Goal: Information Seeking & Learning: Learn about a topic

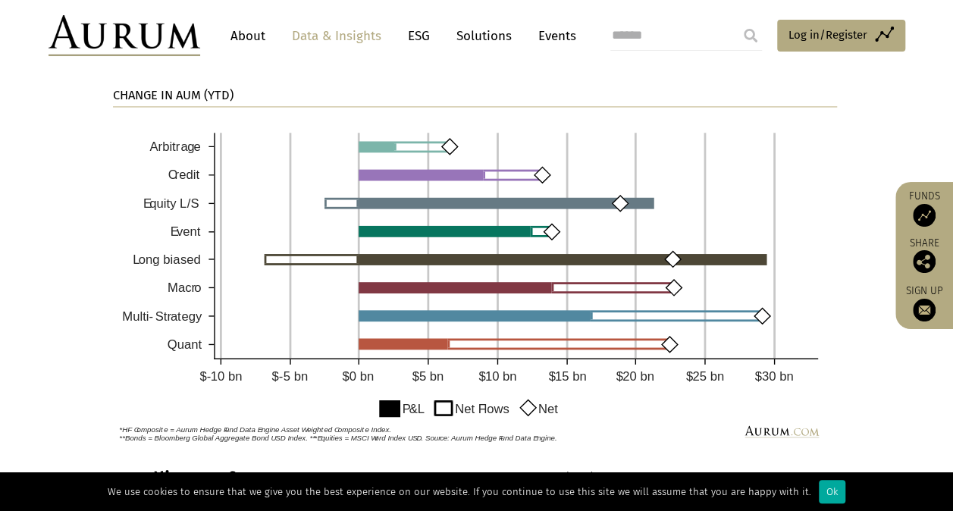
scroll to position [1159, 0]
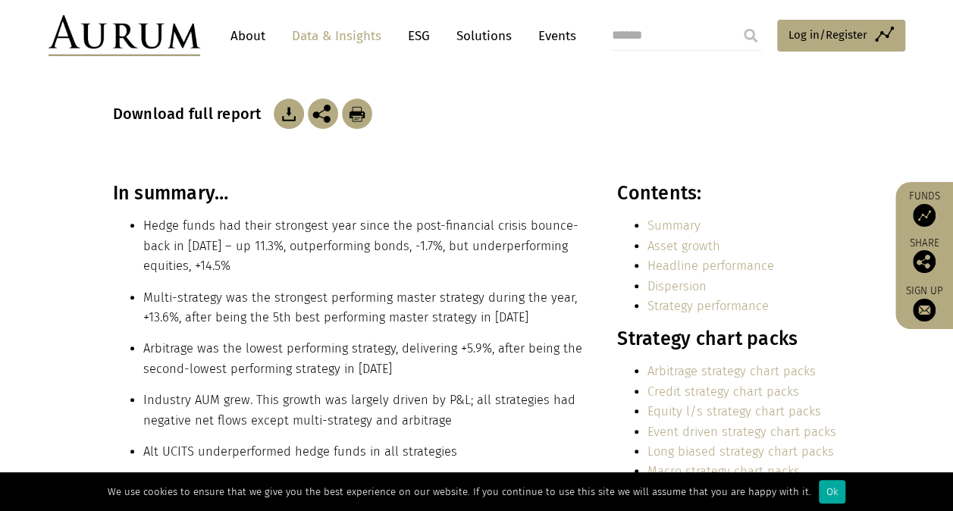
scroll to position [247, 0]
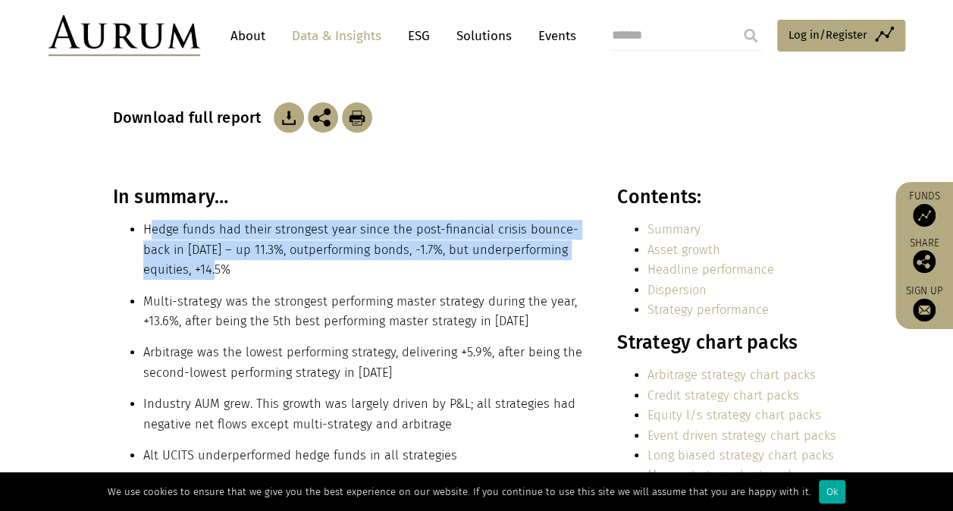
drag, startPoint x: 149, startPoint y: 229, endPoint x: 335, endPoint y: 264, distance: 188.9
click at [335, 264] on li "Hedge funds had their strongest year since the post-financial crisis bounce-bac…" at bounding box center [363, 250] width 441 height 60
drag, startPoint x: 335, startPoint y: 264, endPoint x: 249, endPoint y: 258, distance: 86.6
click at [249, 258] on li "Hedge funds had their strongest year since the post-financial crisis bounce-bac…" at bounding box center [363, 250] width 441 height 60
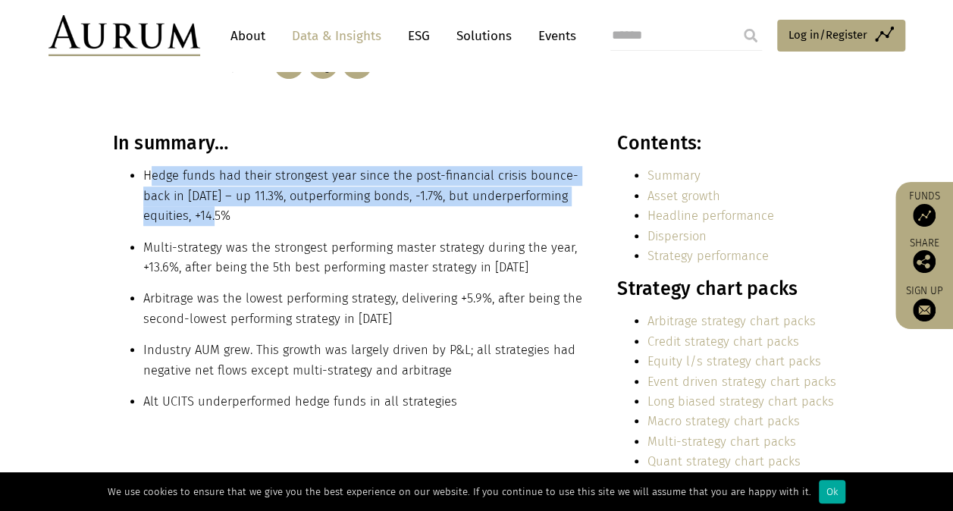
scroll to position [302, 0]
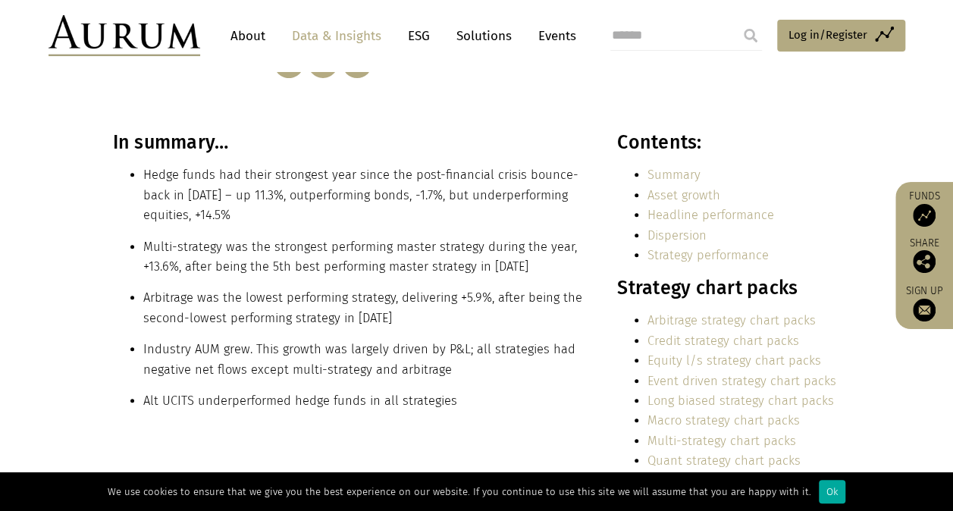
click at [242, 268] on li "Multi-strategy was the strongest performing master strategy during the year, +1…" at bounding box center [363, 257] width 441 height 40
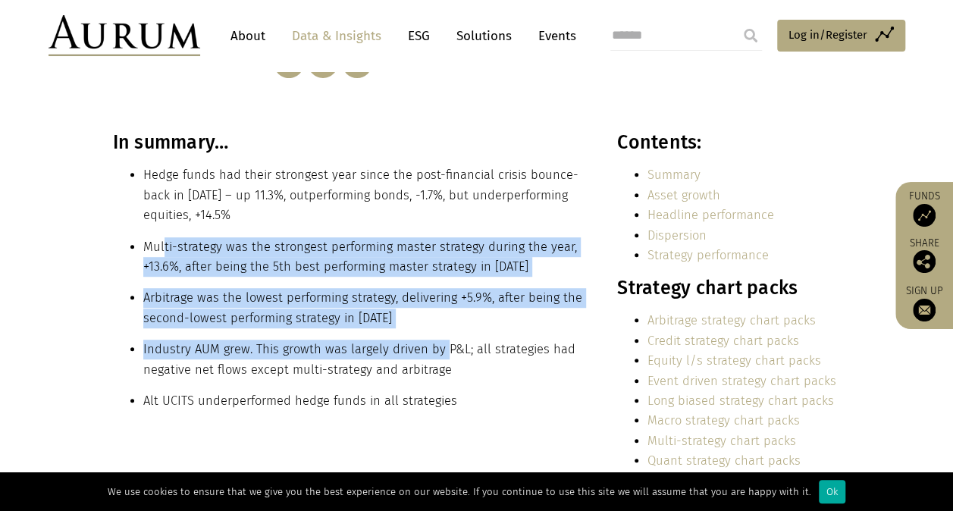
drag, startPoint x: 161, startPoint y: 247, endPoint x: 443, endPoint y: 328, distance: 292.6
click at [443, 328] on div "In summary… Hedge funds had their strongest year since the post-financial crisi…" at bounding box center [348, 276] width 471 height 291
drag, startPoint x: 443, startPoint y: 328, endPoint x: 417, endPoint y: 325, distance: 25.9
click at [417, 325] on li "Arbitrage was the lowest performing strategy, delivering +5.9%, after being the…" at bounding box center [363, 308] width 441 height 40
click at [397, 319] on li "Arbitrage was the lowest performing strategy, delivering +5.9%, after being the…" at bounding box center [363, 308] width 441 height 40
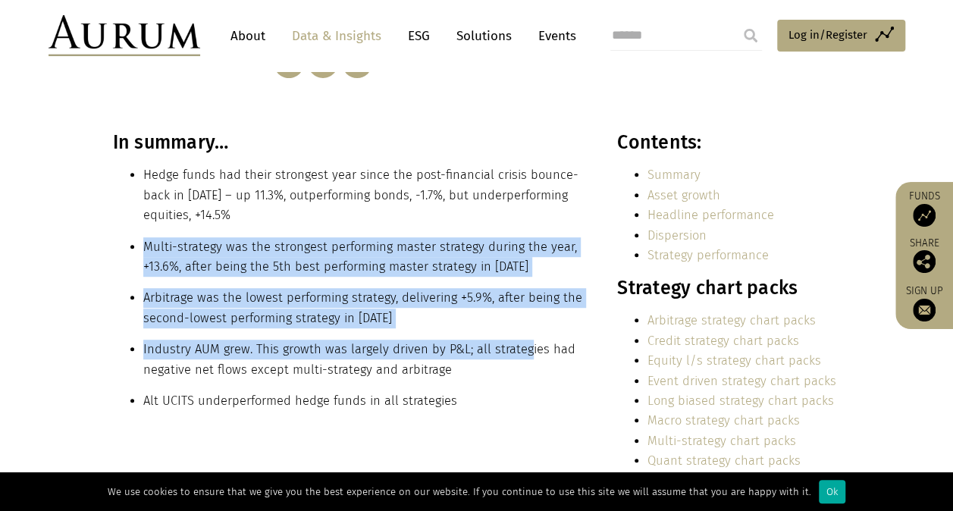
drag, startPoint x: 146, startPoint y: 244, endPoint x: 522, endPoint y: 338, distance: 387.4
click at [522, 338] on div "In summary… Hedge funds had their strongest year since the post-financial crisi…" at bounding box center [348, 276] width 471 height 291
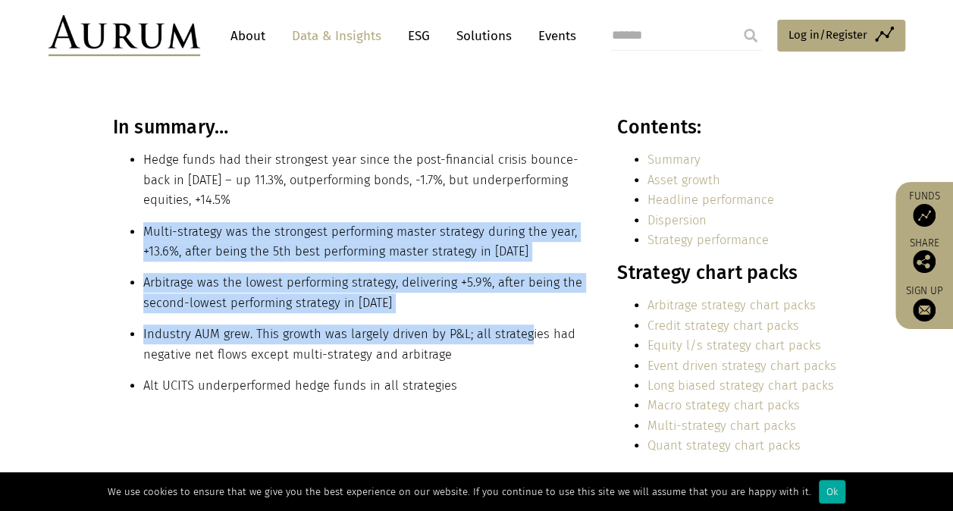
scroll to position [326, 0]
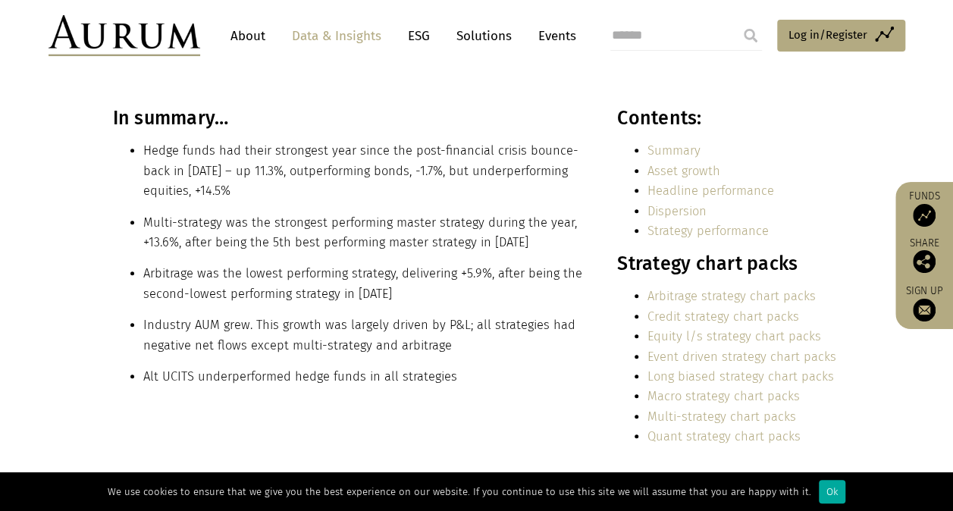
click at [459, 347] on li "Industry AUM grew. This growth was largely driven by P&L; all strategies had ne…" at bounding box center [363, 335] width 441 height 40
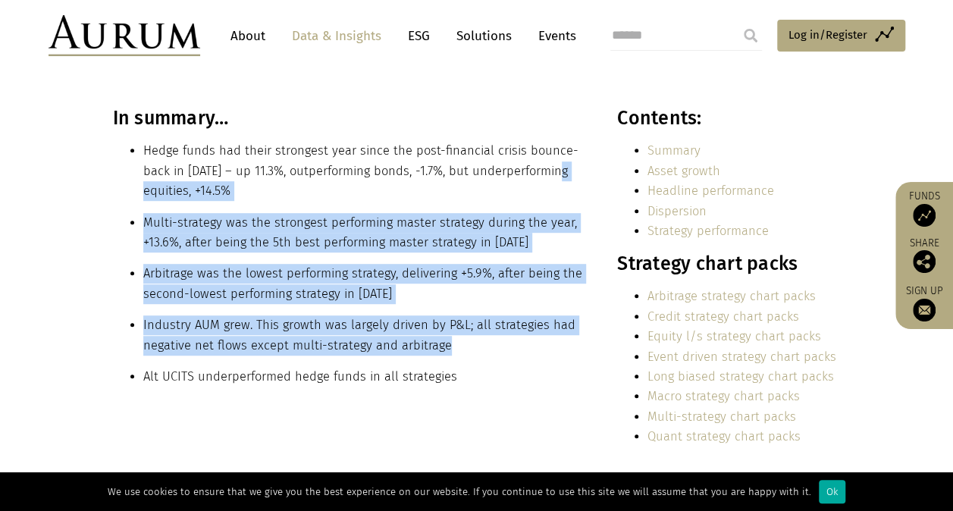
drag, startPoint x: 456, startPoint y: 346, endPoint x: 119, endPoint y: 198, distance: 368.5
click at [119, 198] on div "In summary… Hedge funds had their strongest year since the post-financial crisi…" at bounding box center [348, 252] width 471 height 291
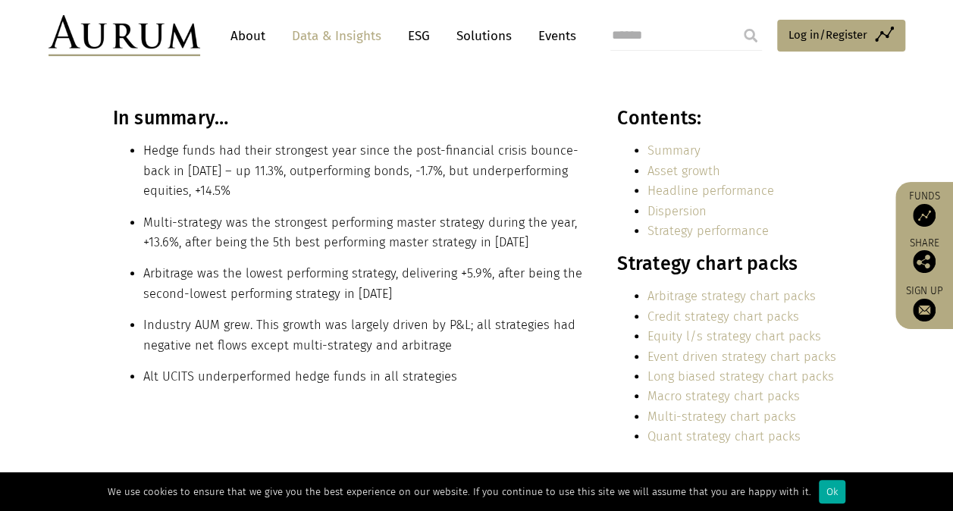
click at [464, 388] on div "In summary… Hedge funds had their strongest year since the post-financial crisi…" at bounding box center [348, 252] width 471 height 291
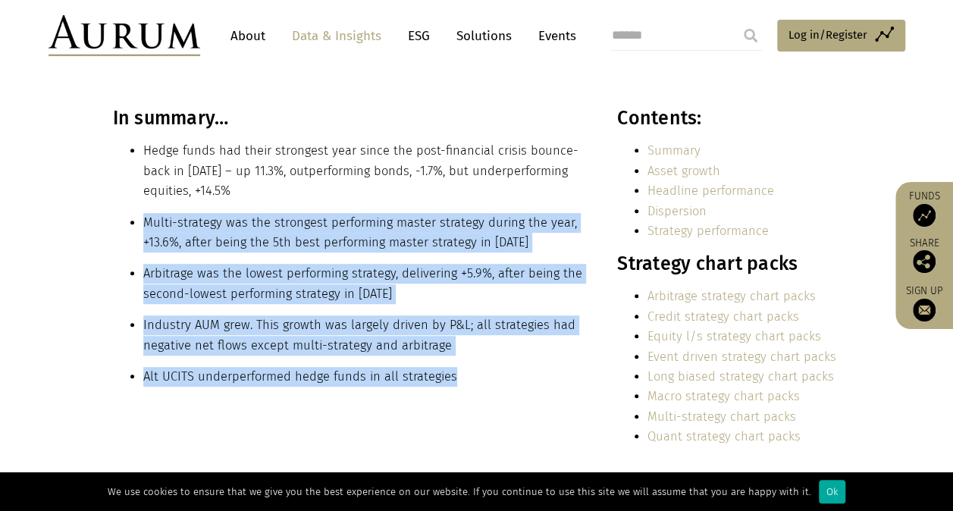
drag, startPoint x: 458, startPoint y: 383, endPoint x: 139, endPoint y: 221, distance: 356.9
click at [139, 221] on div "In summary… Hedge funds had their strongest year since the post-financial crisi…" at bounding box center [348, 252] width 471 height 291
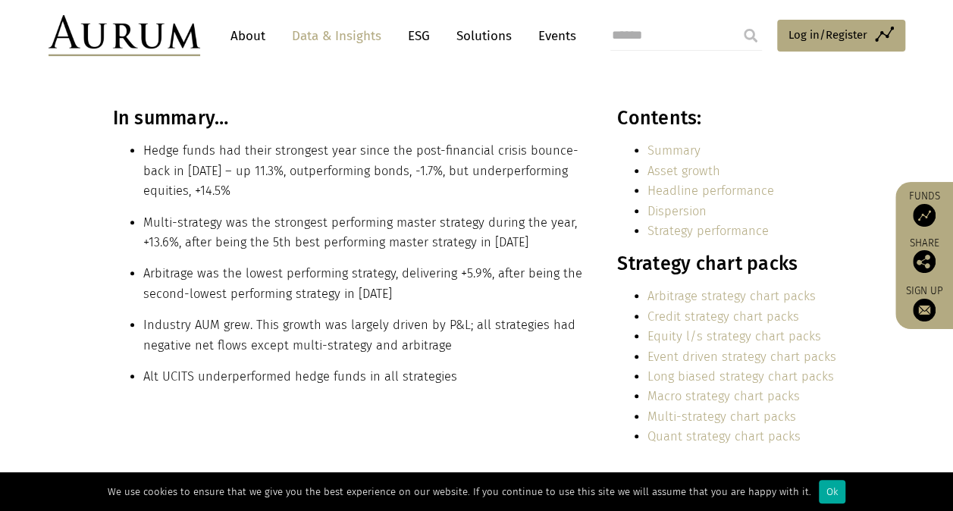
click at [406, 184] on li "Hedge funds had their strongest year since the post-financial crisis bounce-bac…" at bounding box center [363, 171] width 441 height 60
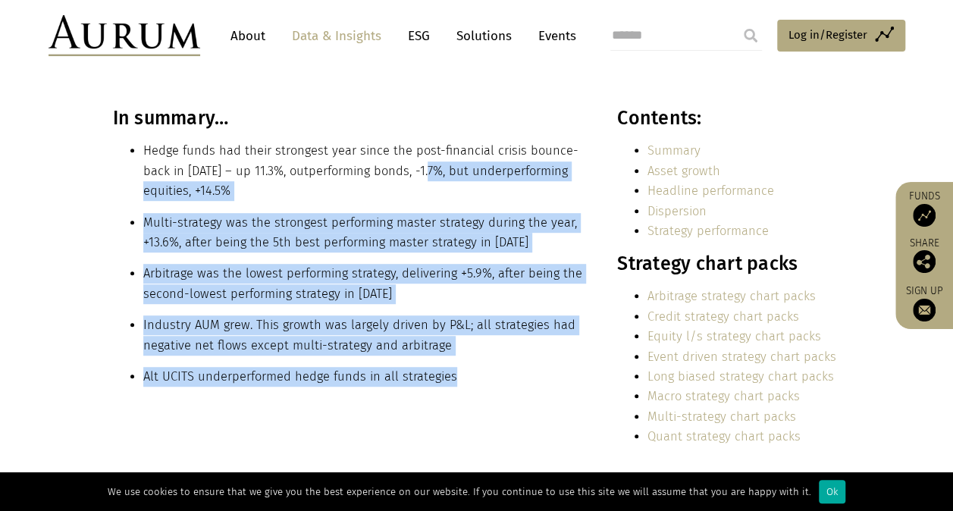
drag, startPoint x: 430, startPoint y: 179, endPoint x: 532, endPoint y: 355, distance: 203.4
click at [532, 355] on div "In summary… Hedge funds had their strongest year since the post-financial crisi…" at bounding box center [348, 252] width 471 height 291
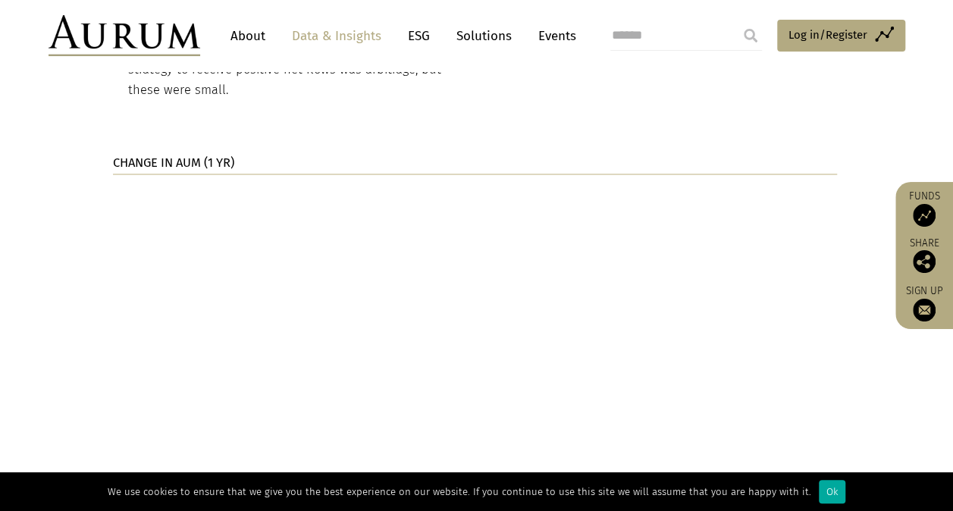
scroll to position [1136, 0]
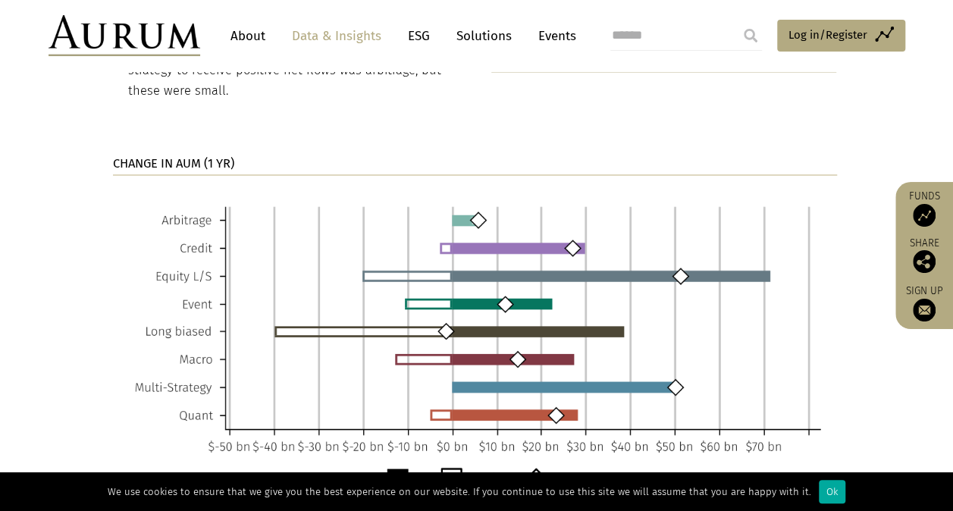
click at [314, 186] on img at bounding box center [475, 351] width 724 height 330
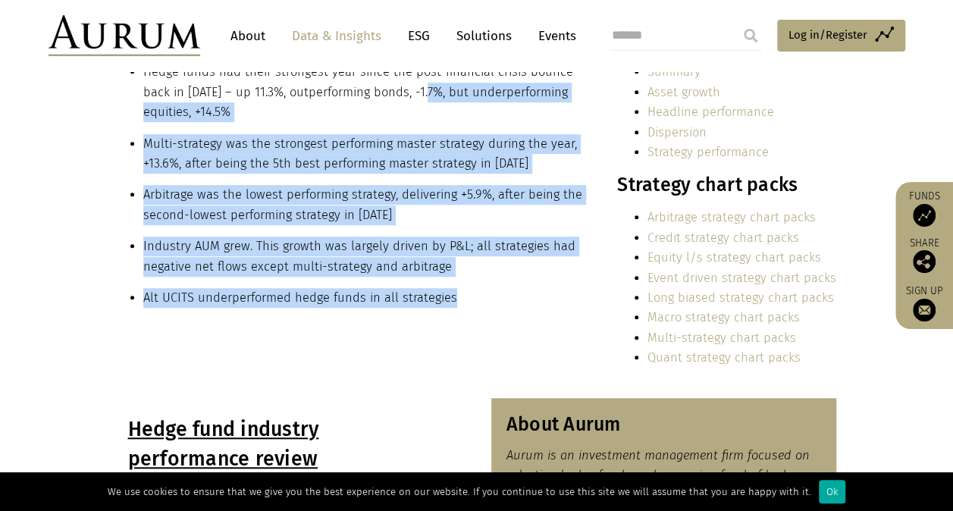
scroll to position [411, 0]
